Goal: Use online tool/utility: Utilize a website feature to perform a specific function

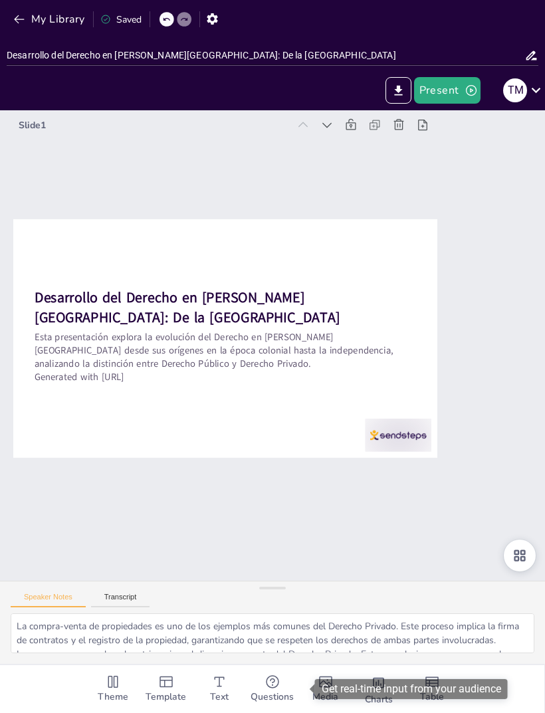
click at [53, 299] on strong "Desarrollo del Derecho en [PERSON_NAME][GEOGRAPHIC_DATA]: De la [GEOGRAPHIC_DAT…" at bounding box center [187, 307] width 305 height 39
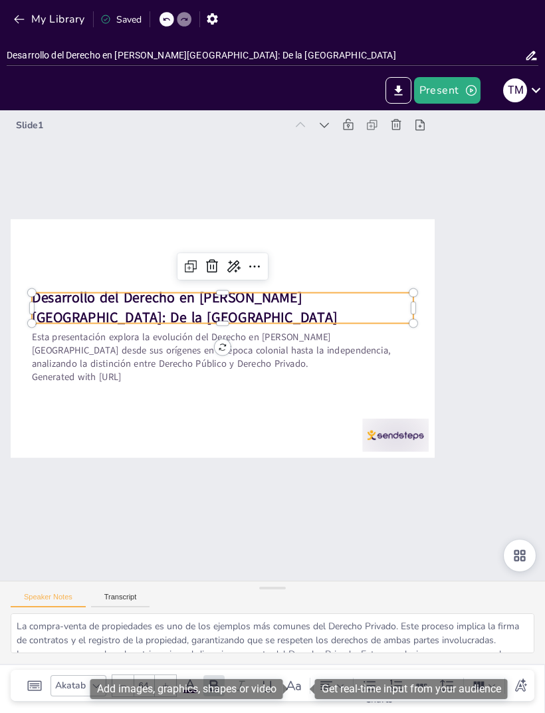
click at [62, 300] on strong "Desarrollo del Derecho en [PERSON_NAME][GEOGRAPHIC_DATA]: De la [GEOGRAPHIC_DAT…" at bounding box center [184, 307] width 305 height 39
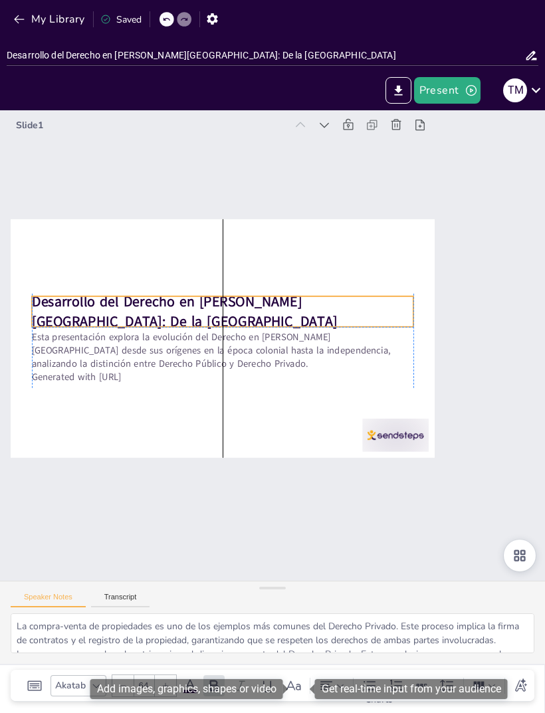
click at [51, 297] on strong "Desarrollo del Derecho en [PERSON_NAME][GEOGRAPHIC_DATA]: De la [GEOGRAPHIC_DAT…" at bounding box center [184, 311] width 305 height 39
click at [50, 296] on strong "Desarrollo del Derecho en [PERSON_NAME][GEOGRAPHIC_DATA]: De la [GEOGRAPHIC_DAT…" at bounding box center [184, 311] width 305 height 39
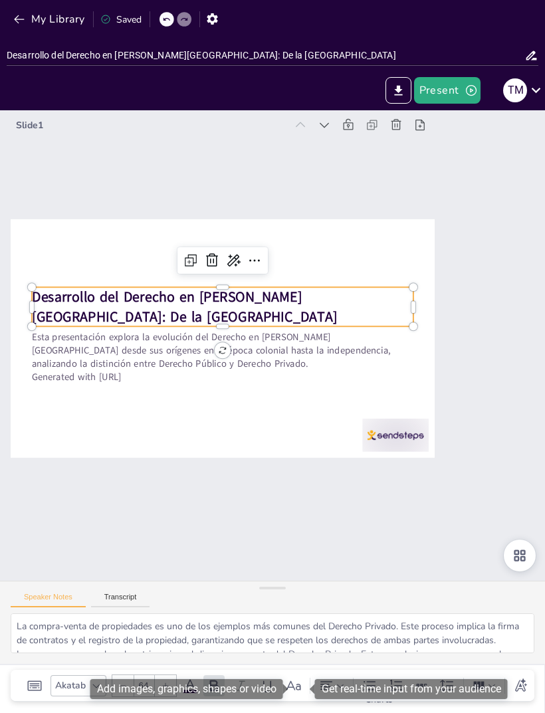
click at [255, 258] on icon at bounding box center [254, 260] width 16 height 16
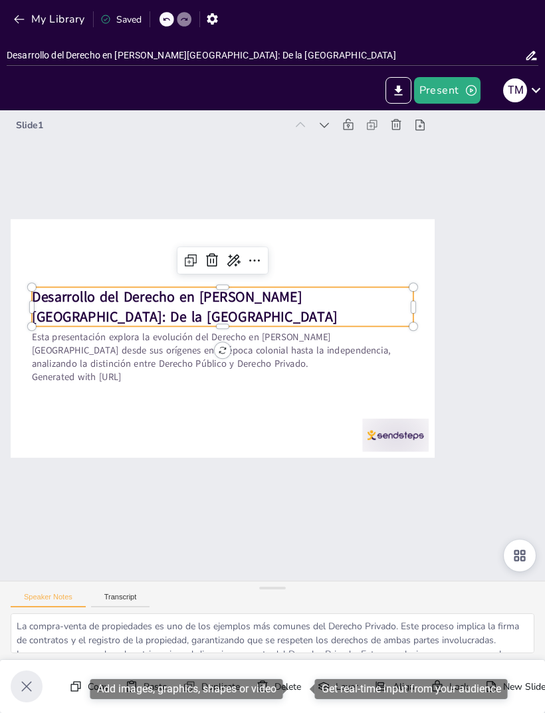
click at [257, 258] on icon at bounding box center [254, 260] width 16 height 16
click at [260, 262] on icon at bounding box center [254, 260] width 16 height 16
click at [286, 527] on div "Slide 1 Desarrollo del Derecho en [PERSON_NAME][GEOGRAPHIC_DATA]: De la Colonia…" at bounding box center [272, 345] width 545 height 470
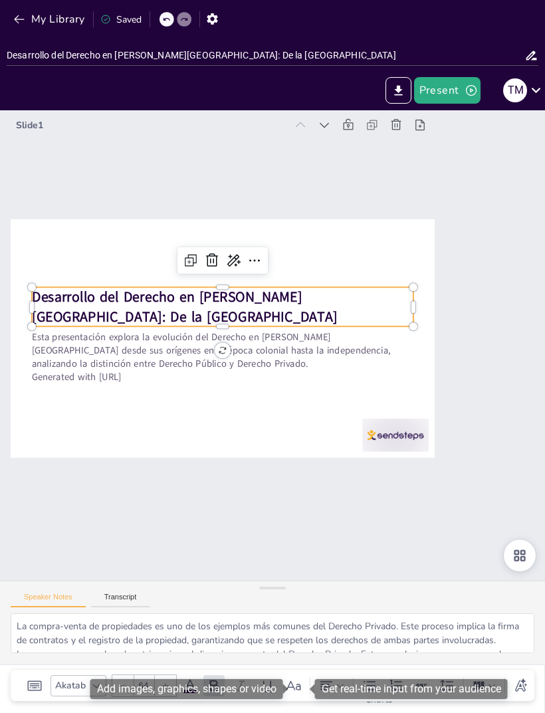
click at [237, 262] on icon at bounding box center [233, 260] width 13 height 12
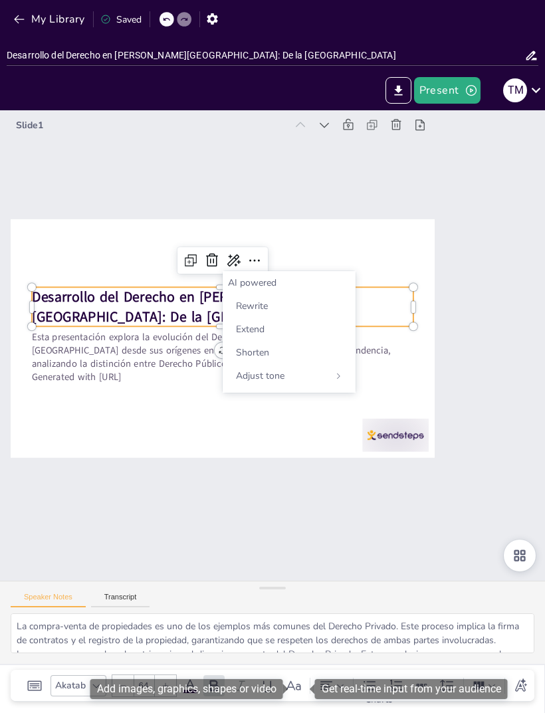
click at [351, 215] on div "Slide 1 Desarrollo del Derecho en [PERSON_NAME][GEOGRAPHIC_DATA]: De la Colonia…" at bounding box center [272, 345] width 545 height 470
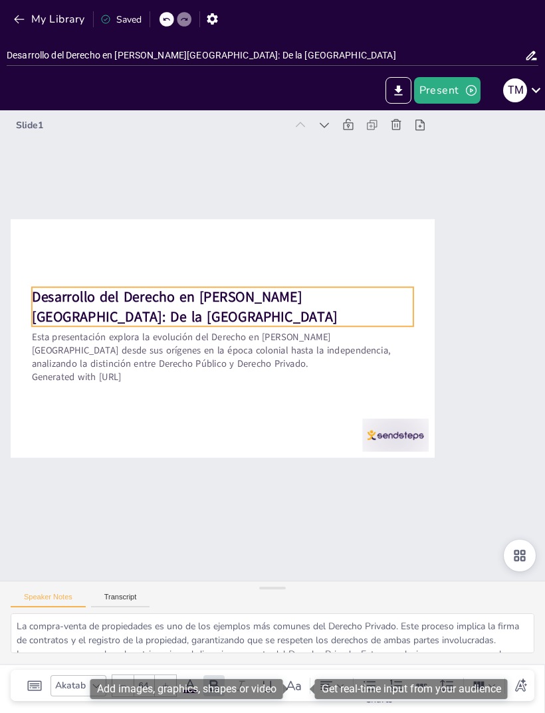
click at [192, 263] on div at bounding box center [223, 338] width 424 height 238
click at [128, 317] on strong "Desarrollo del Derecho en [PERSON_NAME][GEOGRAPHIC_DATA]: De la [GEOGRAPHIC_DAT…" at bounding box center [184, 306] width 305 height 39
click at [130, 318] on p "Desarrollo del Derecho en [PERSON_NAME][GEOGRAPHIC_DATA]: De la [GEOGRAPHIC_DAT…" at bounding box center [222, 307] width 381 height 40
